Goal: Information Seeking & Learning: Find contact information

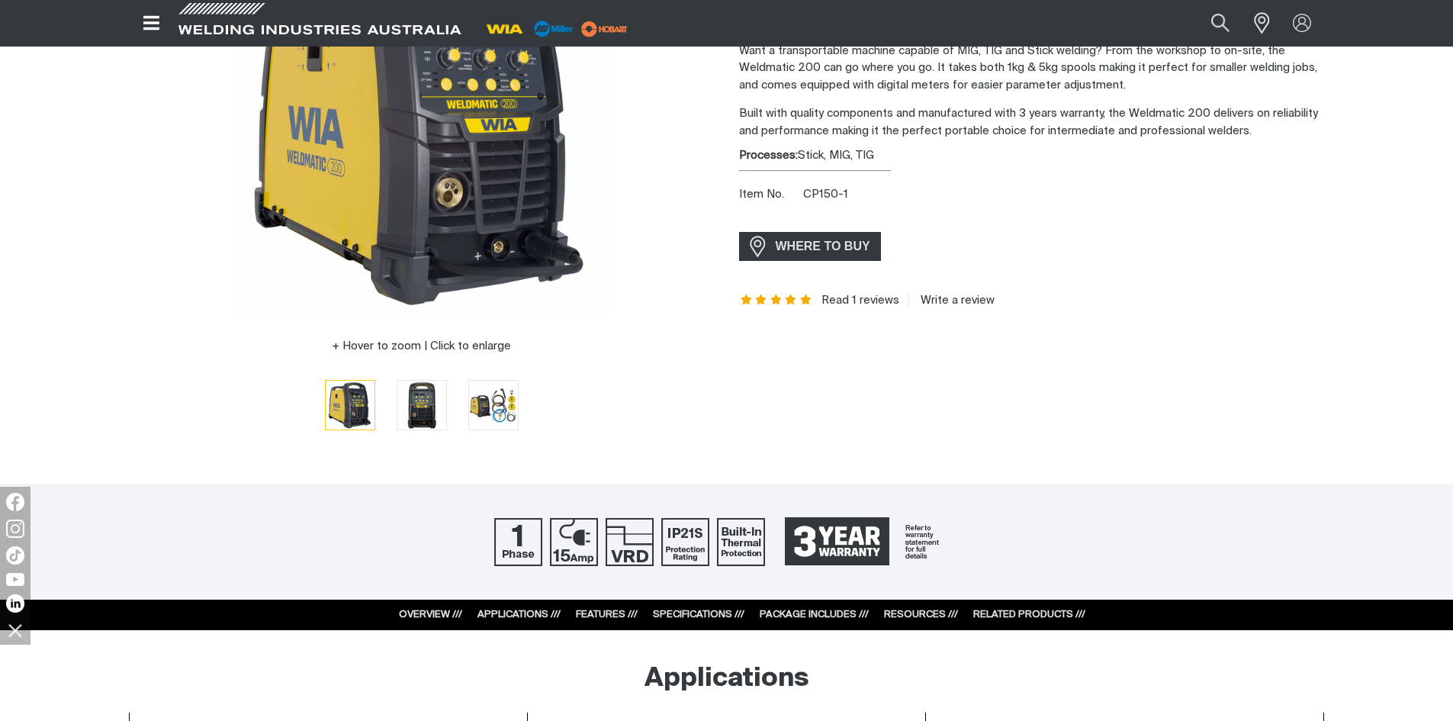
scroll to position [229, 0]
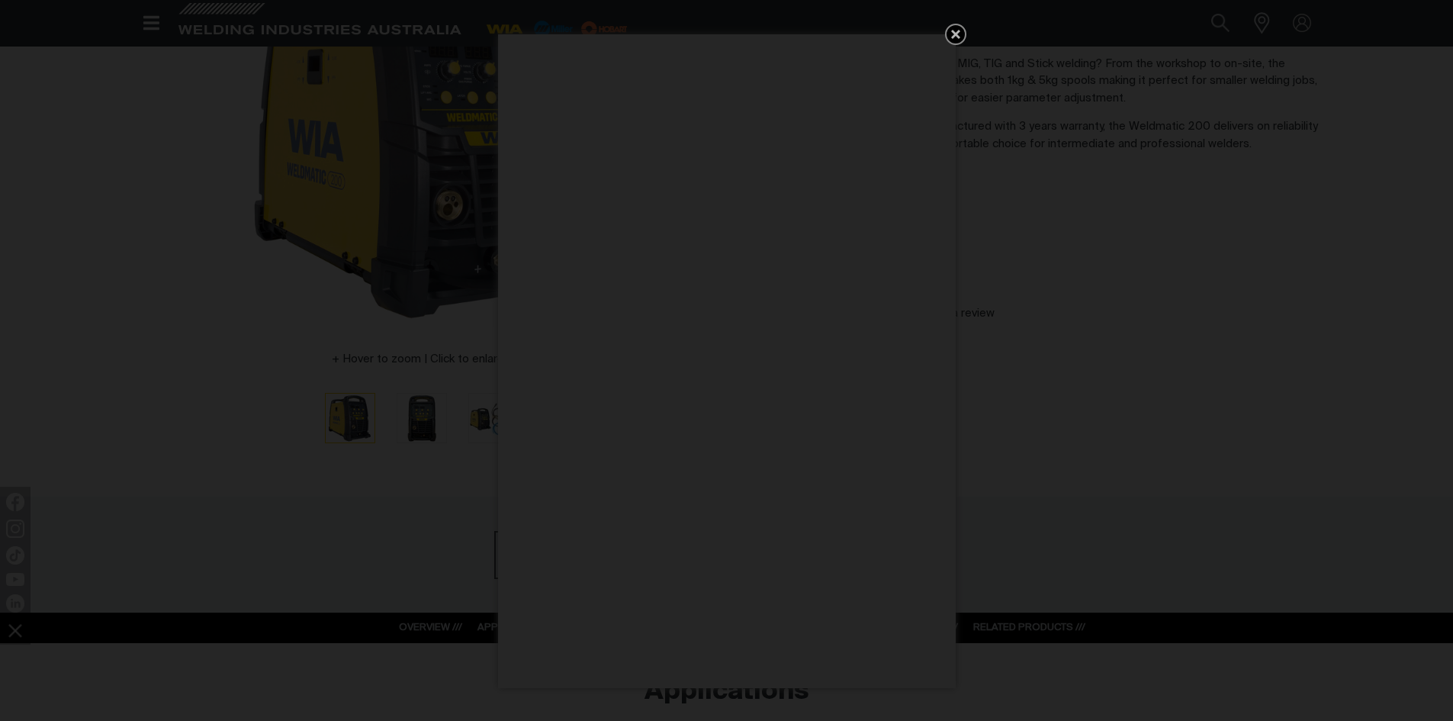
click at [948, 33] on icon "Get 5 WIA Welding Guides Free!" at bounding box center [956, 34] width 18 height 18
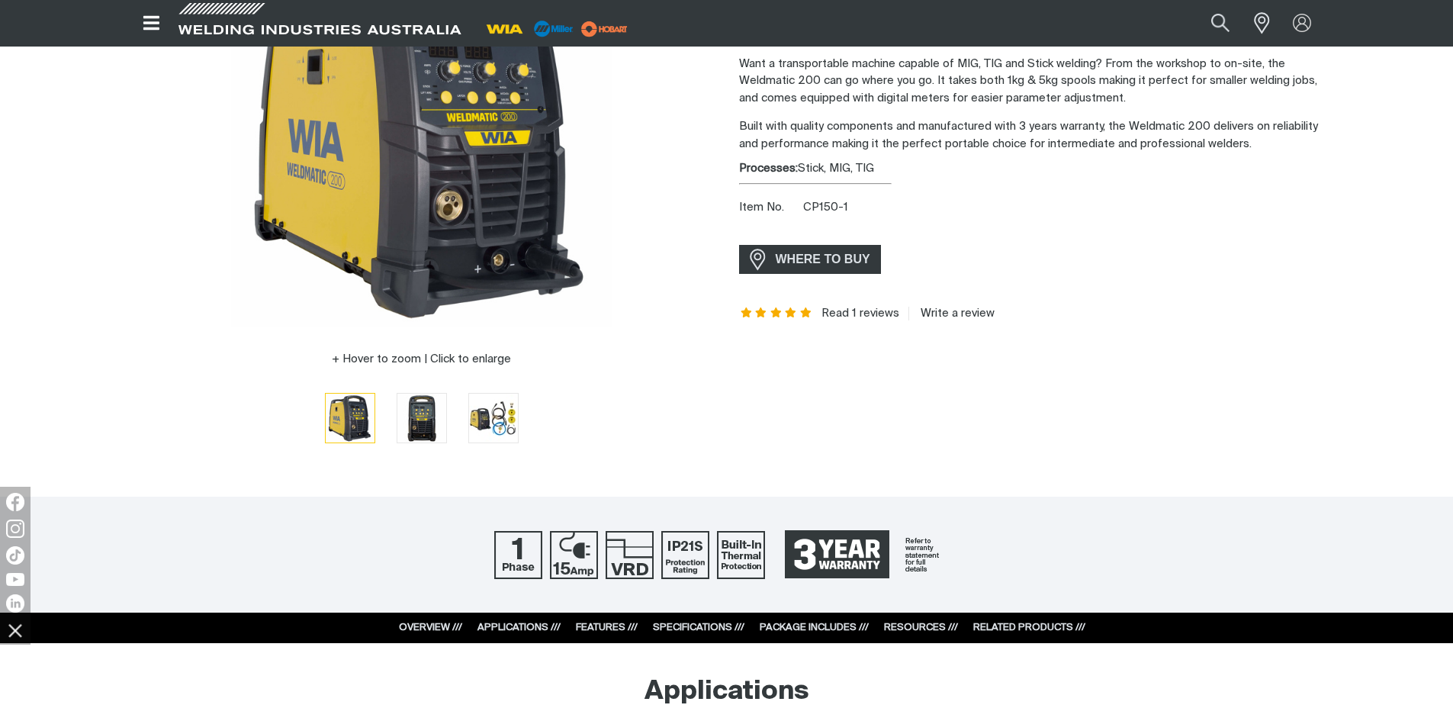
click at [576, 420] on div at bounding box center [422, 417] width 586 height 53
click at [866, 256] on span "WHERE TO BUY" at bounding box center [823, 259] width 114 height 24
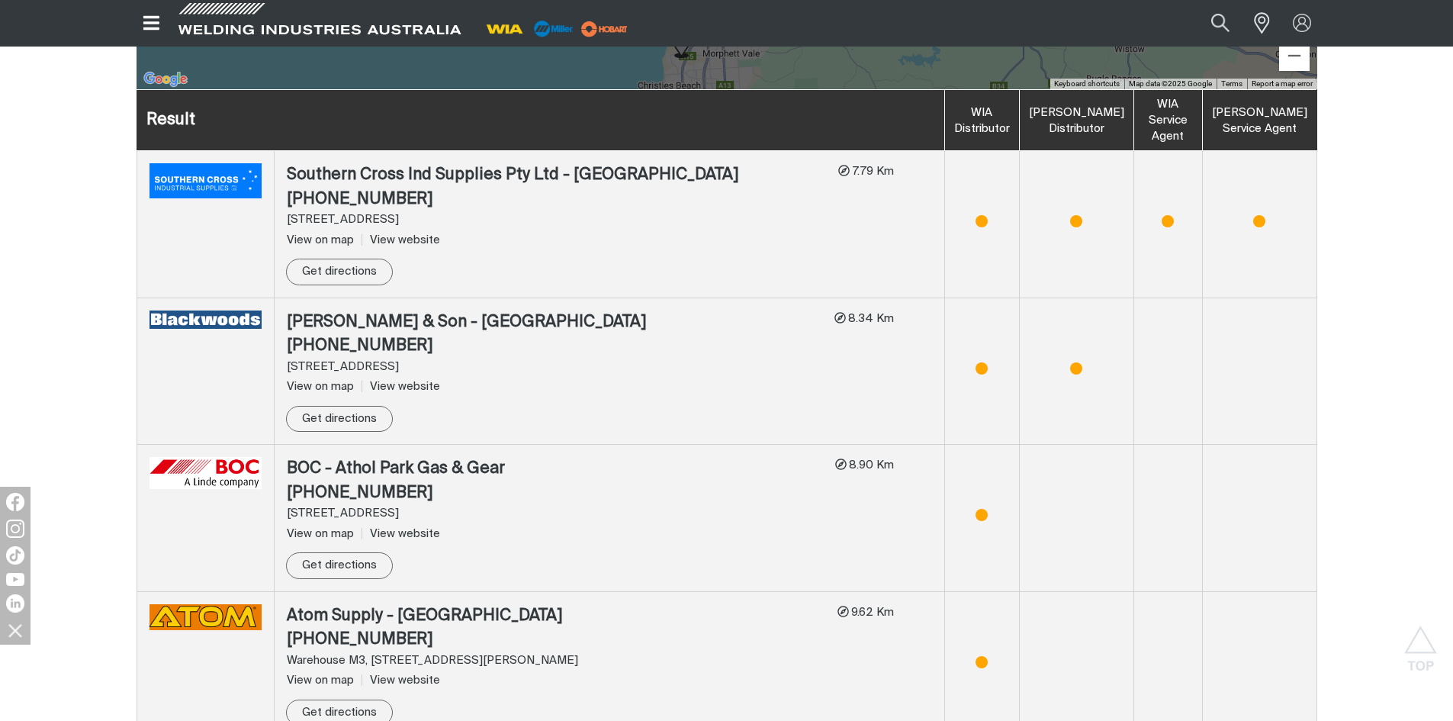
scroll to position [992, 0]
